Goal: Task Accomplishment & Management: Manage account settings

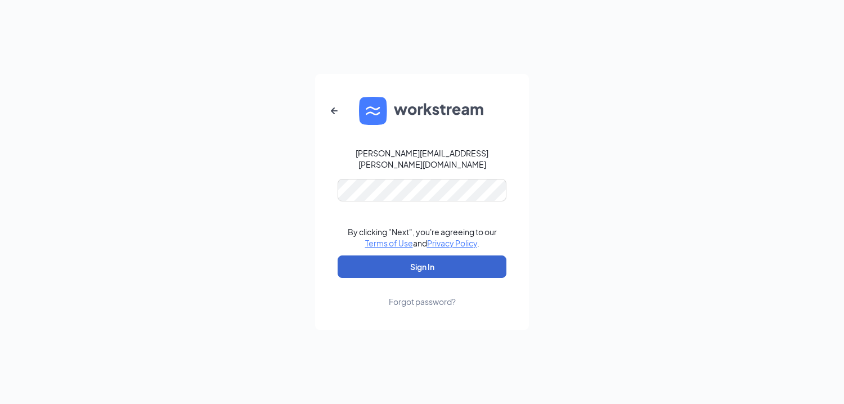
click at [410, 263] on button "Sign In" at bounding box center [422, 267] width 169 height 23
click at [333, 114] on icon "ArrowLeftNew" at bounding box center [334, 110] width 7 height 7
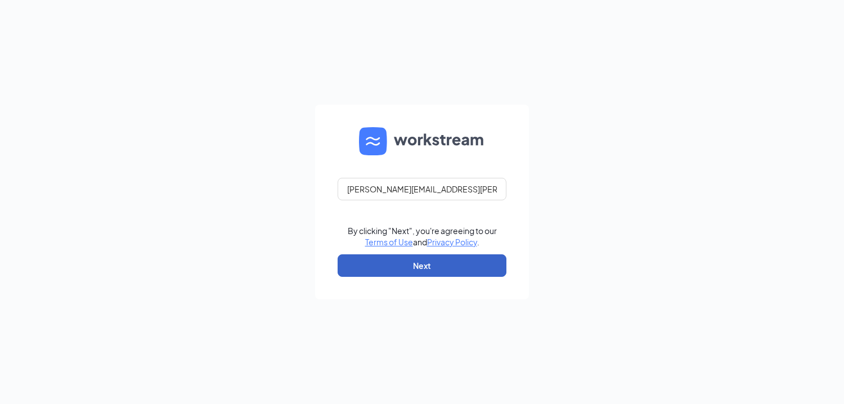
click at [427, 269] on button "Next" at bounding box center [422, 265] width 169 height 23
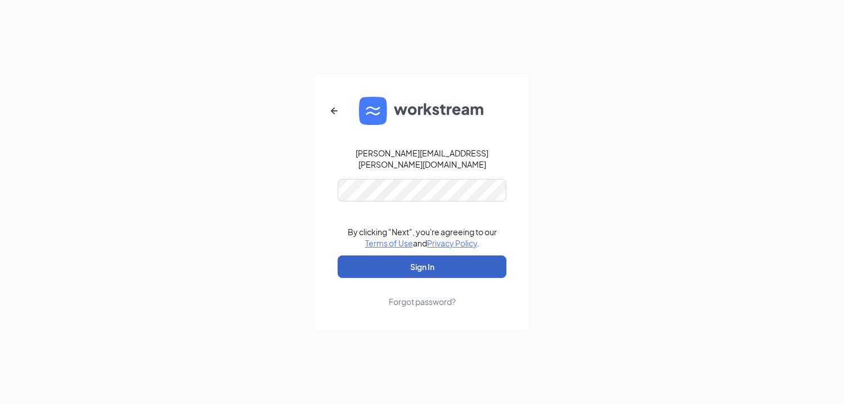
click at [436, 259] on button "Sign In" at bounding box center [422, 267] width 169 height 23
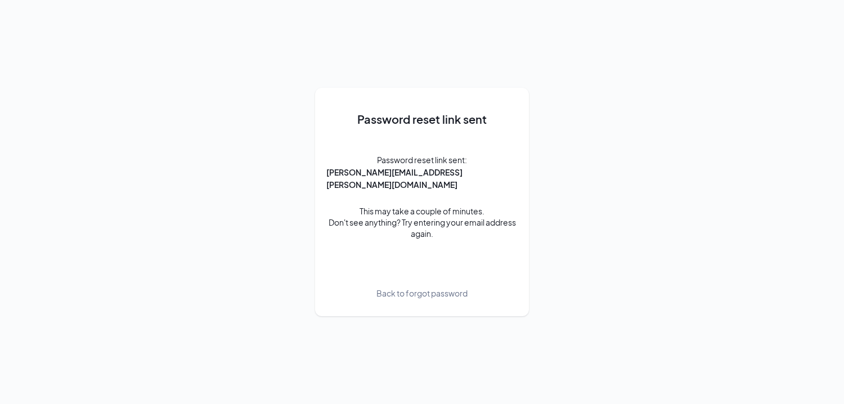
click at [410, 288] on span "Back to forgot password" at bounding box center [422, 293] width 91 height 12
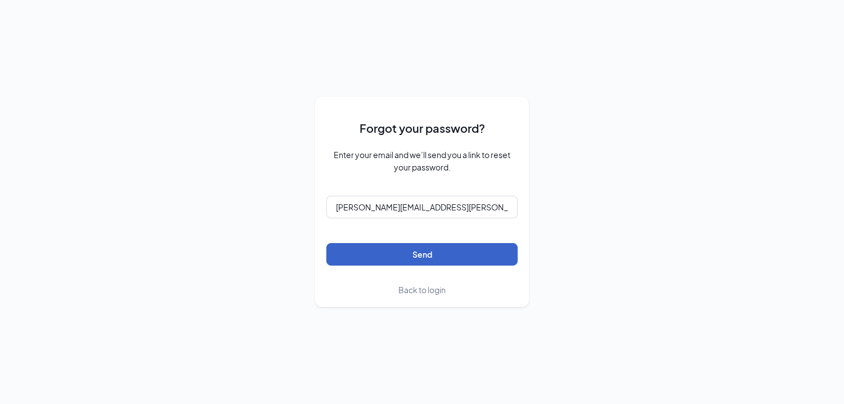
click at [421, 260] on button "Send" at bounding box center [421, 254] width 191 height 23
